Goal: Information Seeking & Learning: Find specific page/section

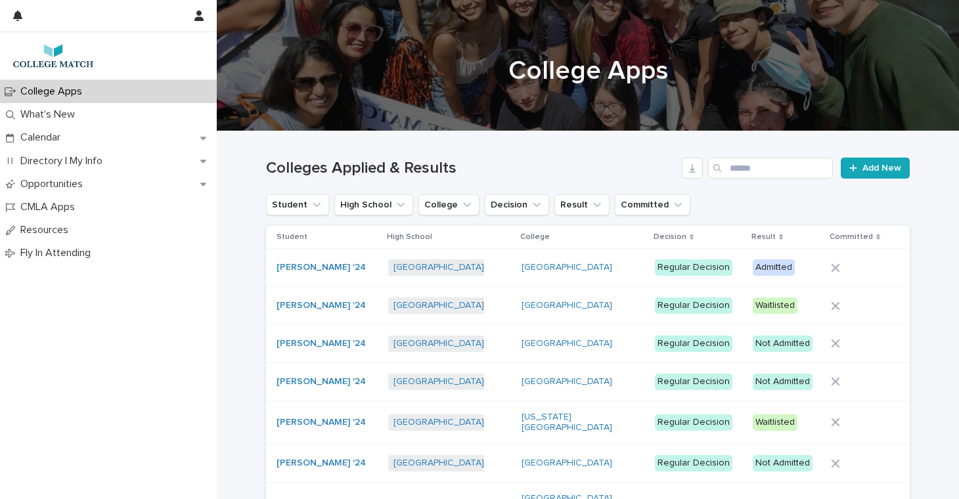
click at [44, 89] on p "College Apps" at bounding box center [54, 91] width 78 height 12
click at [755, 169] on input "Search" at bounding box center [770, 168] width 125 height 21
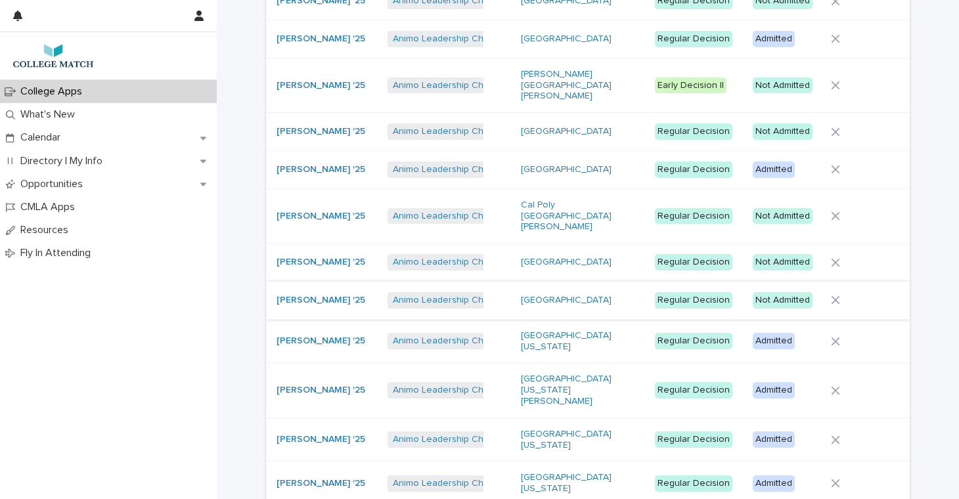
scroll to position [537, 0]
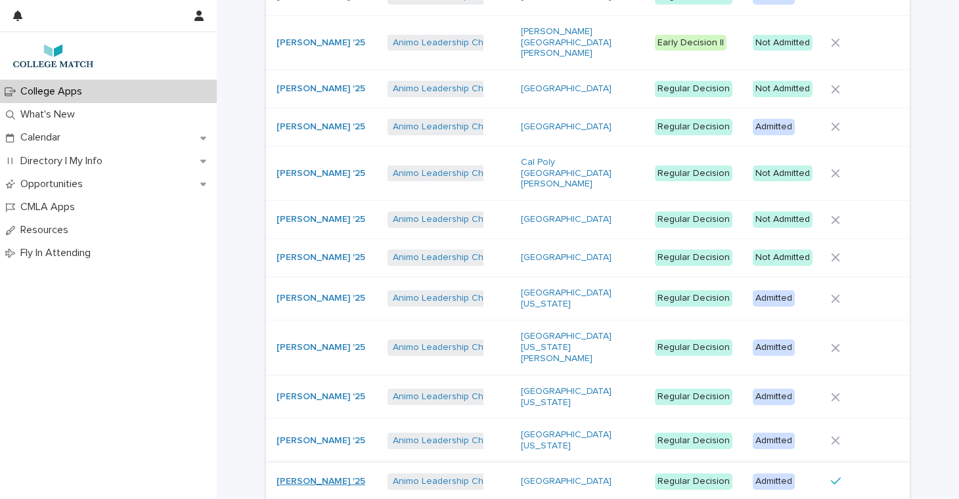
type input "********"
click at [336, 476] on link "[PERSON_NAME] '25" at bounding box center [321, 481] width 89 height 11
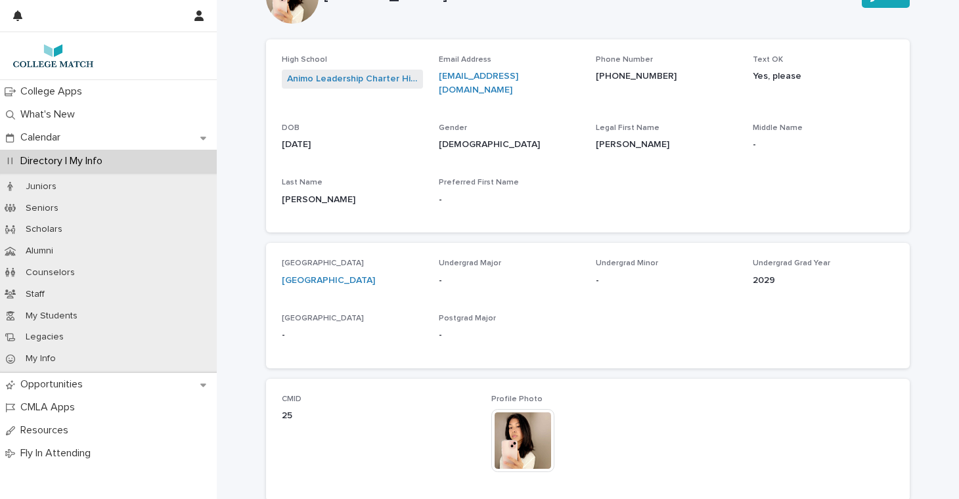
scroll to position [39, 0]
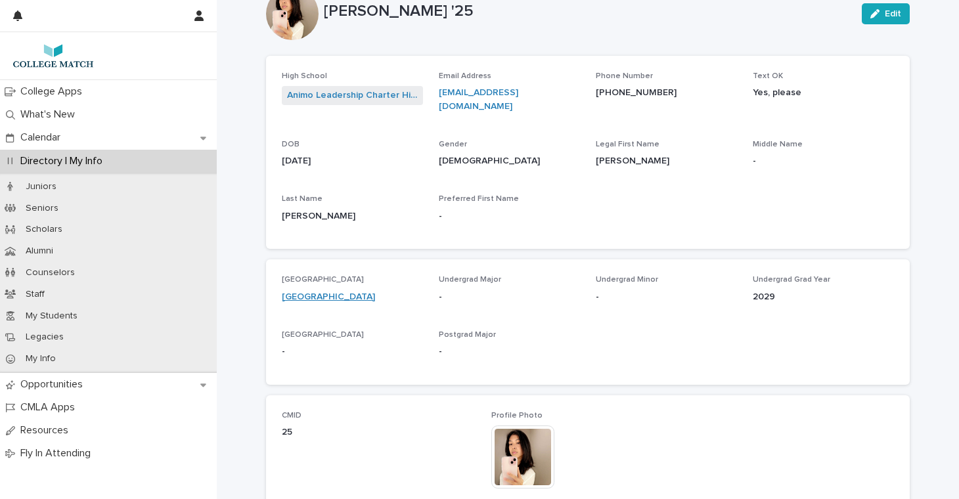
click at [323, 290] on link "[GEOGRAPHIC_DATA]" at bounding box center [328, 297] width 93 height 14
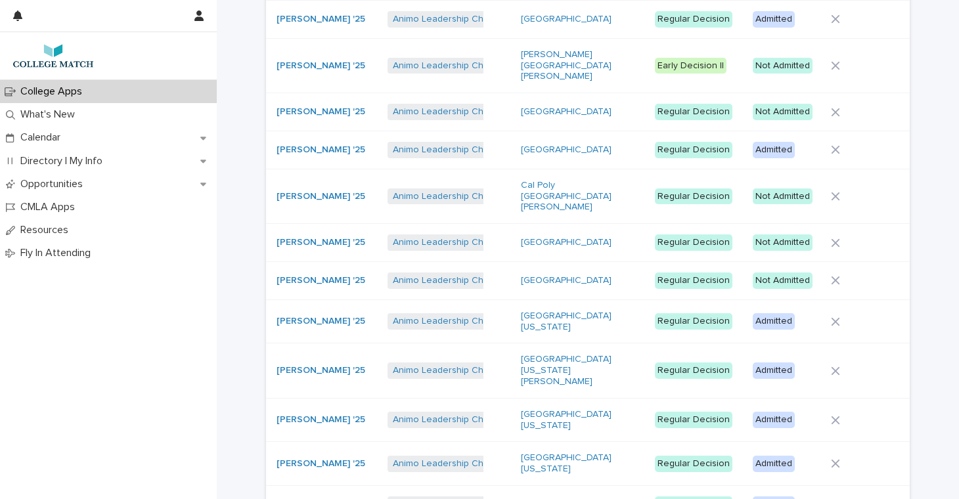
scroll to position [516, 0]
